Goal: Find specific page/section: Find specific page/section

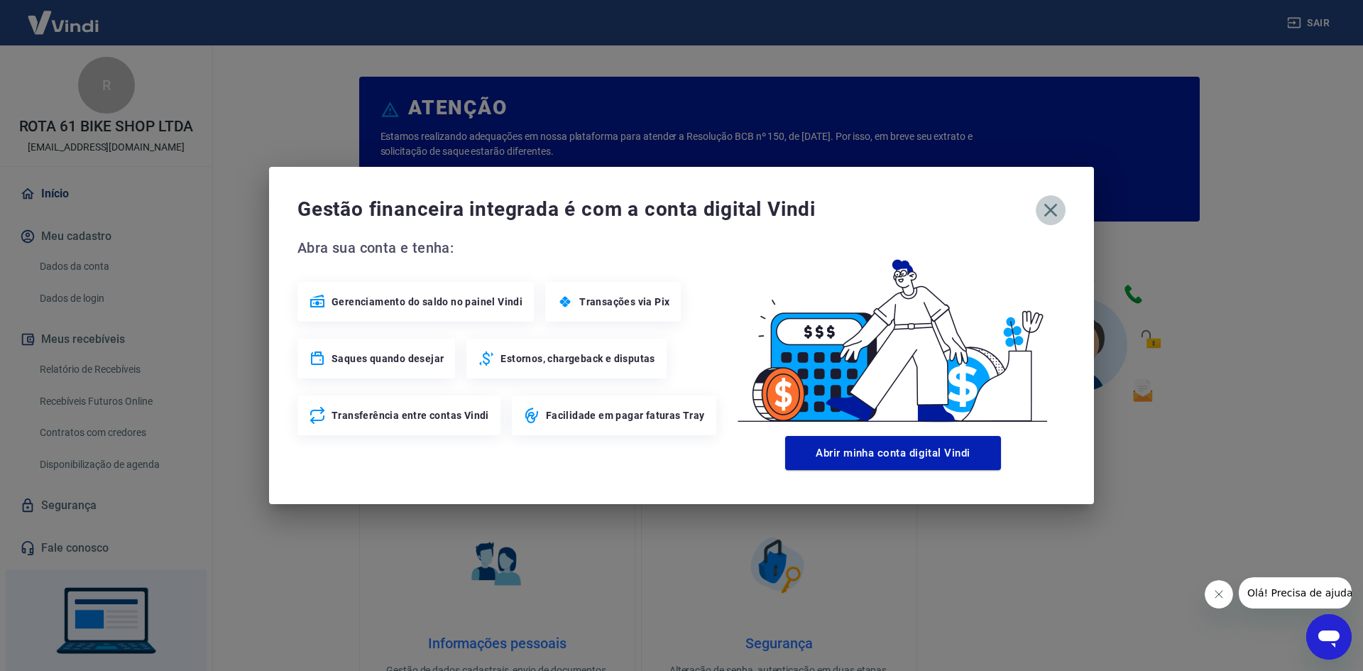
click at [1047, 213] on icon "button" at bounding box center [1050, 210] width 13 height 13
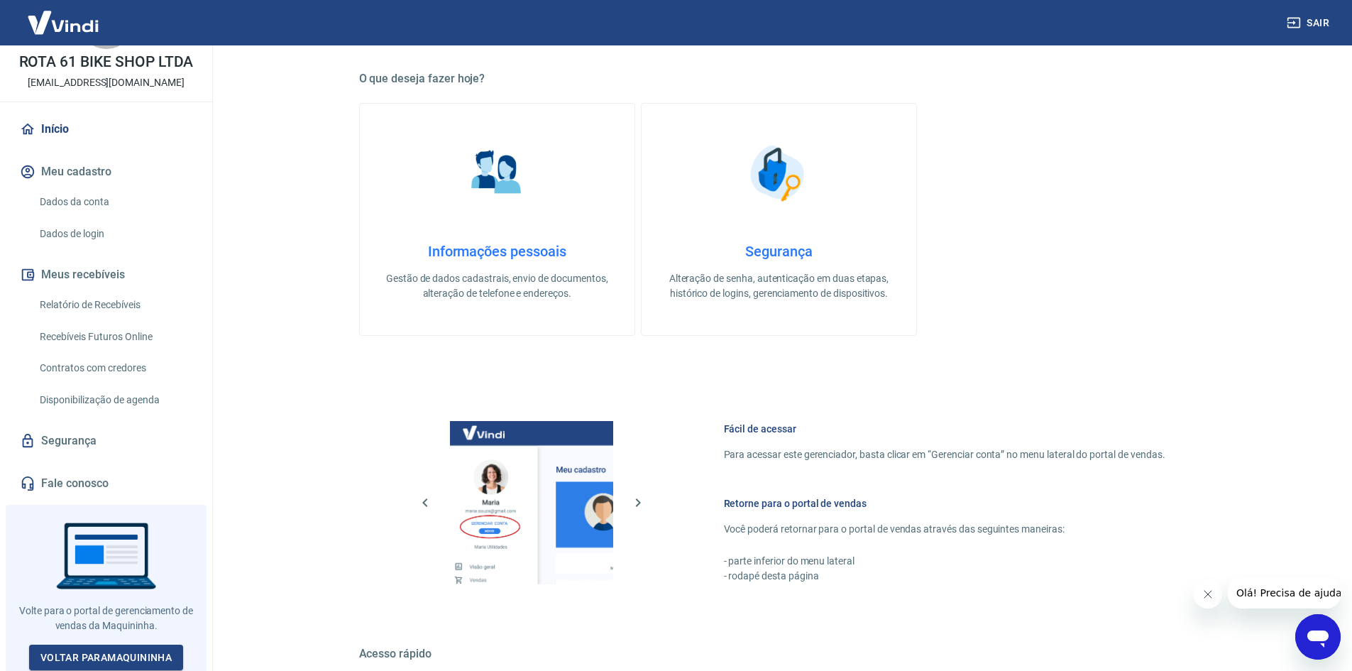
scroll to position [426, 0]
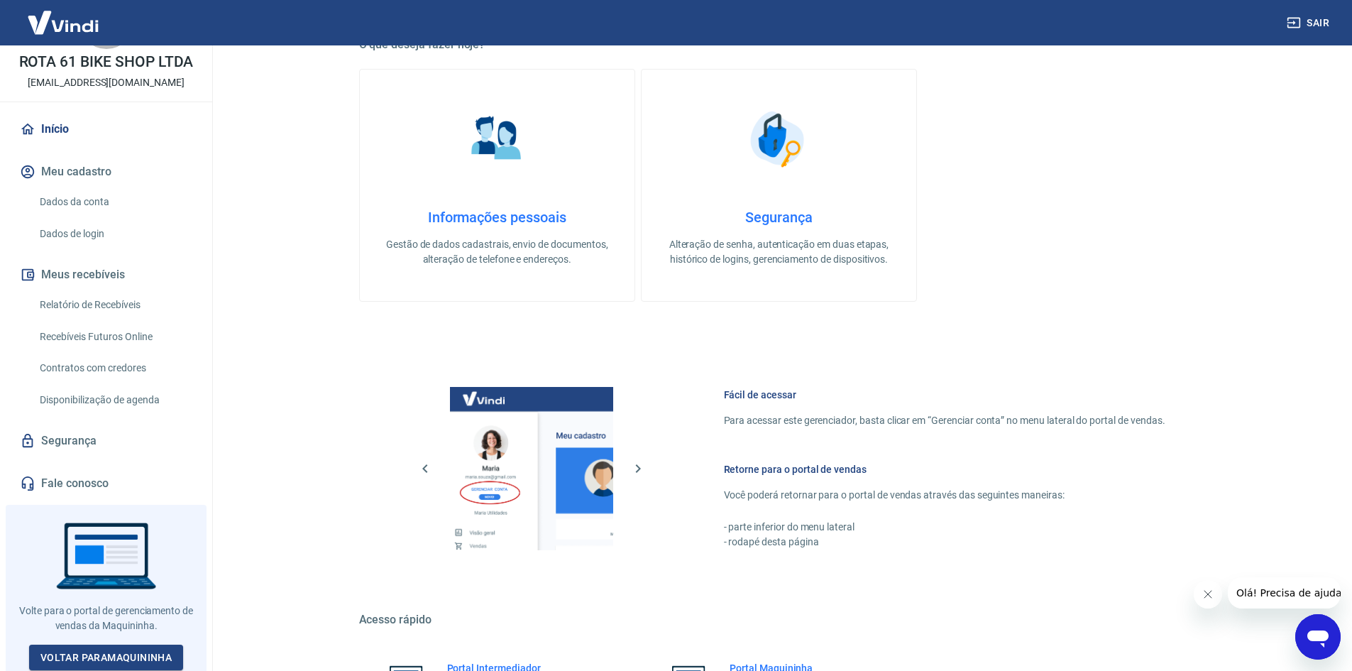
click at [117, 297] on link "Relatório de Recebíveis" at bounding box center [114, 304] width 161 height 29
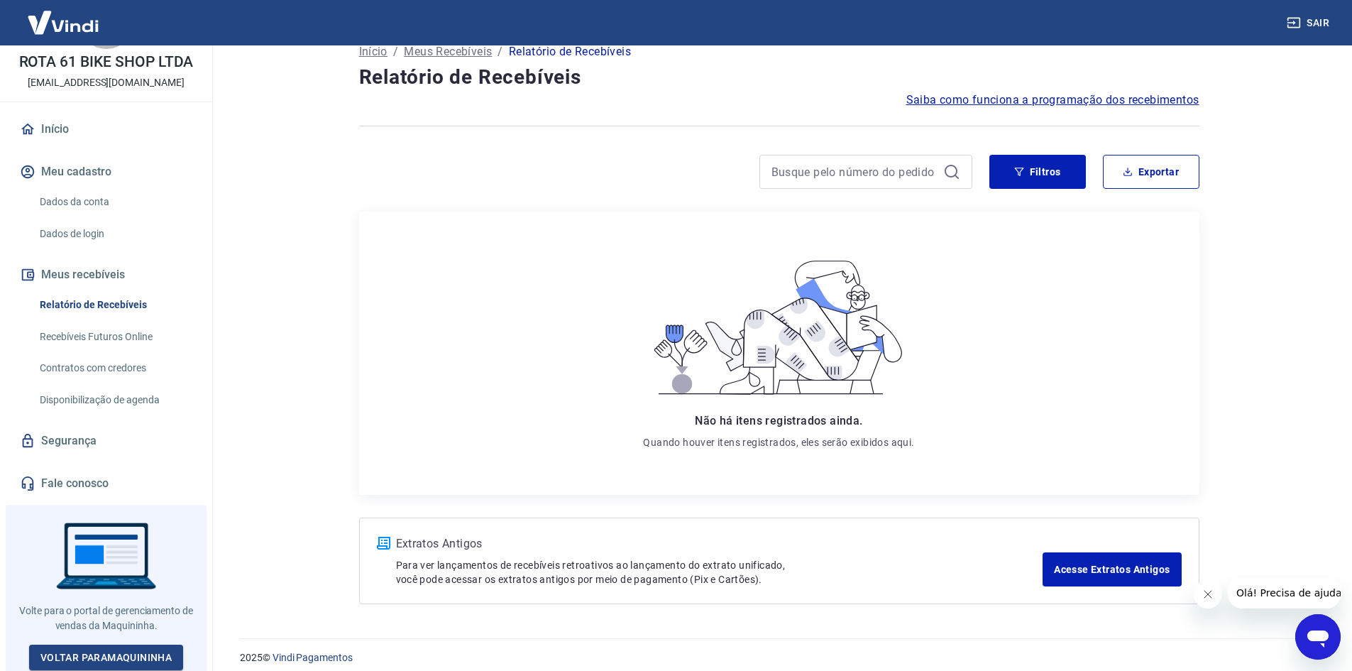
scroll to position [34, 0]
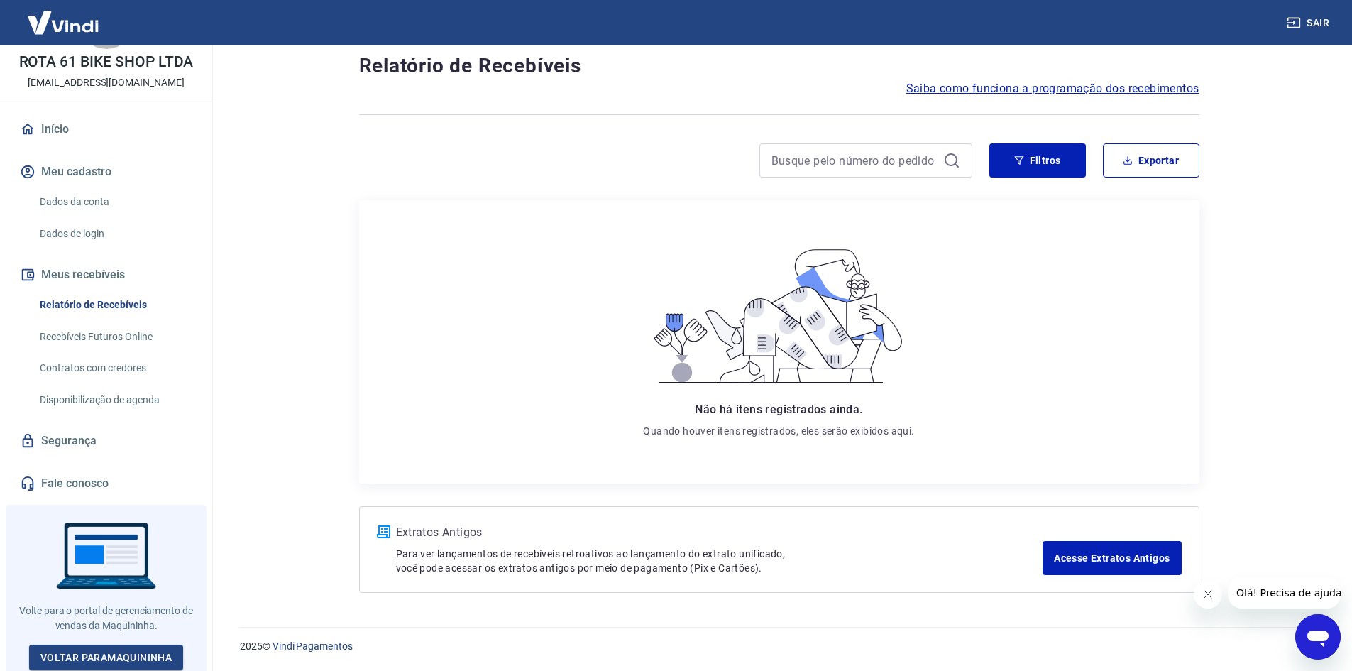
click at [55, 135] on link "Início" at bounding box center [106, 129] width 178 height 31
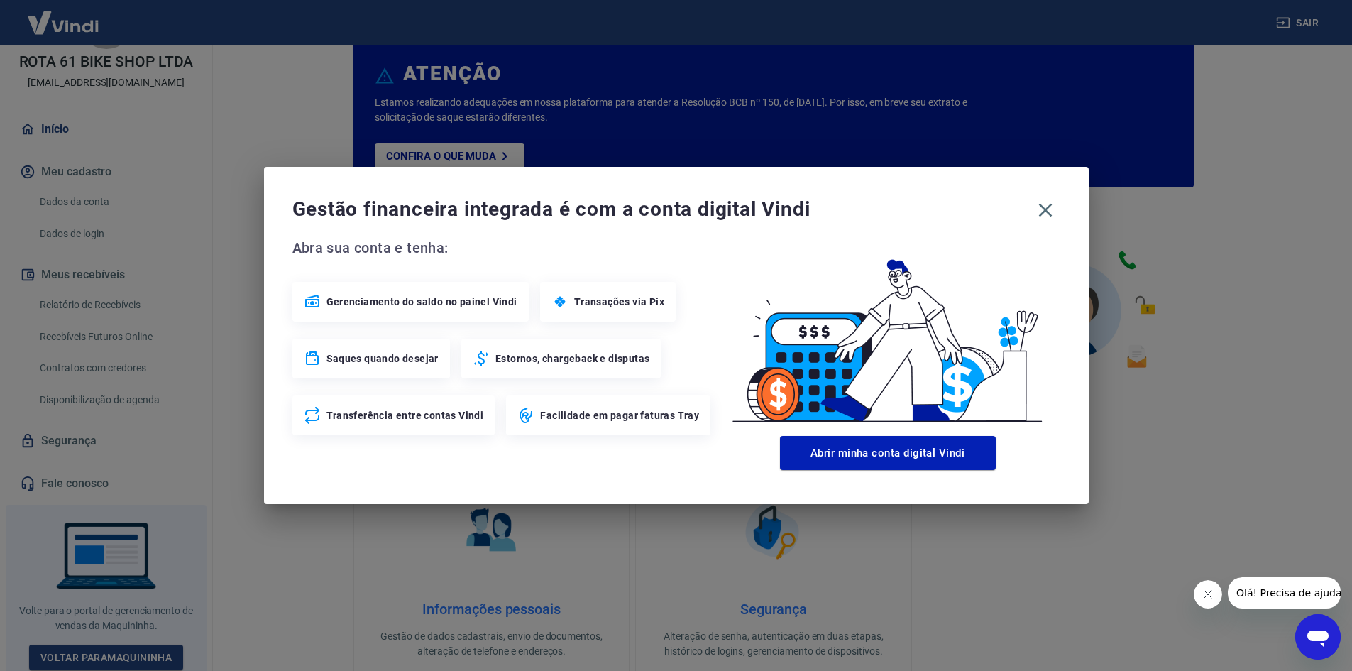
scroll to position [581, 0]
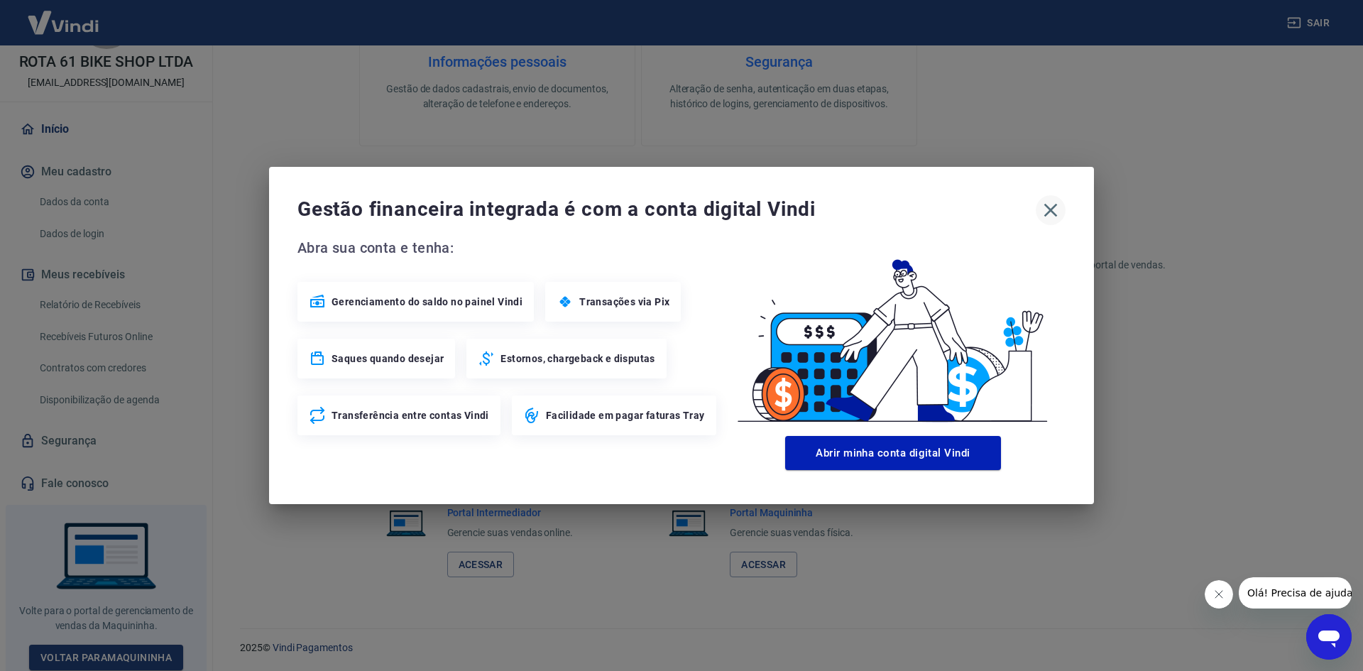
click at [1048, 211] on icon "button" at bounding box center [1050, 210] width 23 height 23
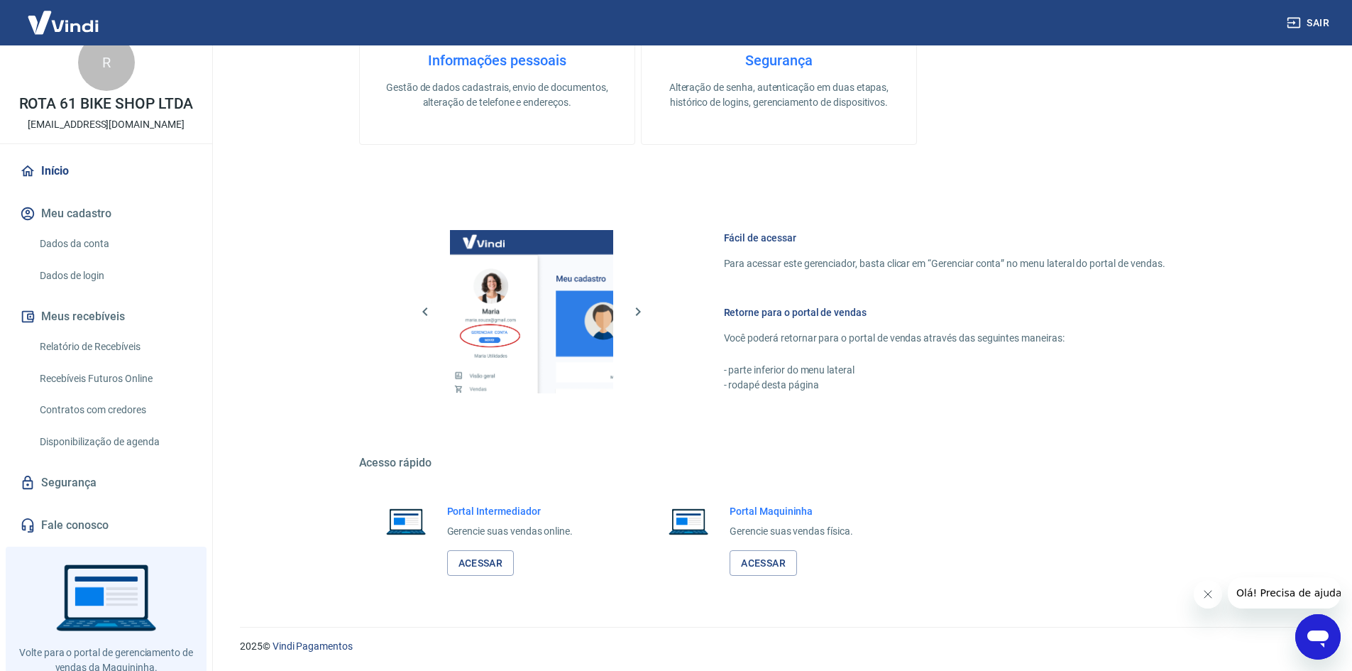
scroll to position [0, 0]
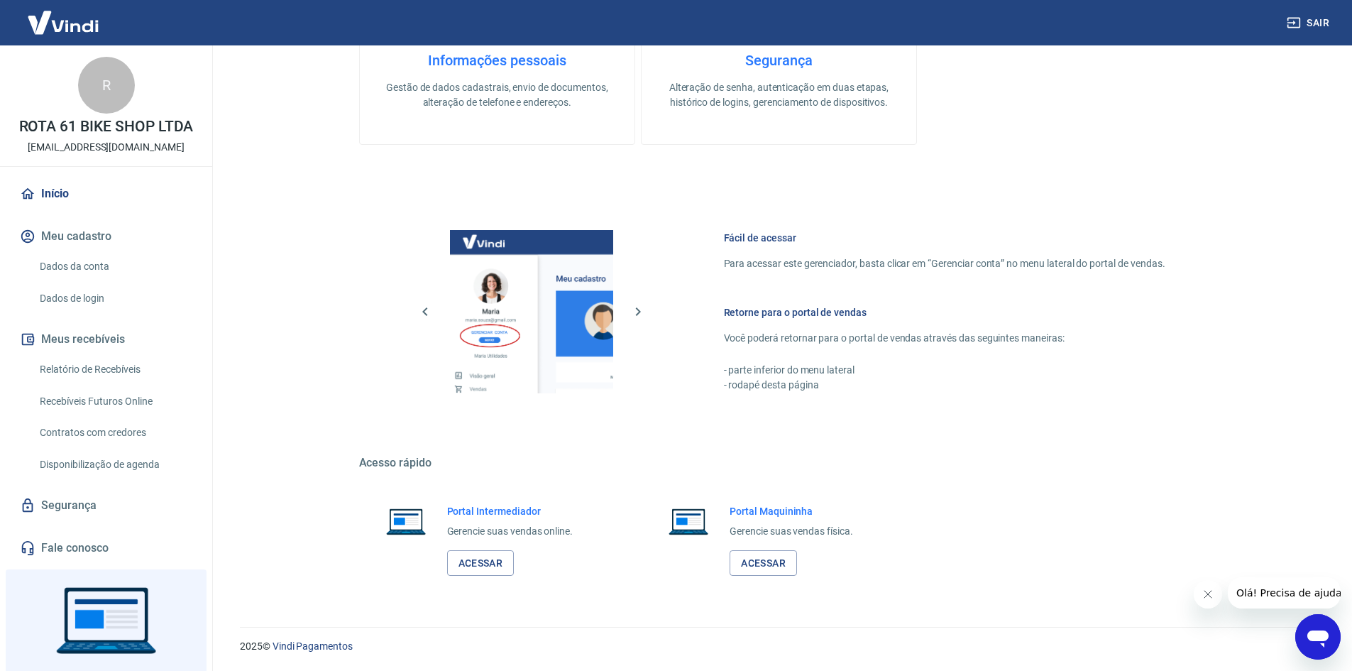
click at [130, 402] on link "Recebíveis Futuros Online" at bounding box center [114, 401] width 161 height 29
